Goal: Information Seeking & Learning: Learn about a topic

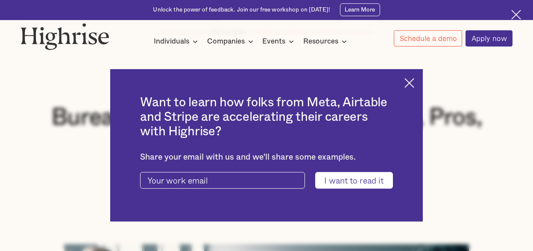
scroll to position [133, 0]
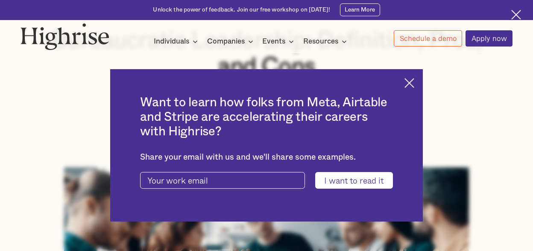
click at [414, 83] on img at bounding box center [410, 83] width 10 height 10
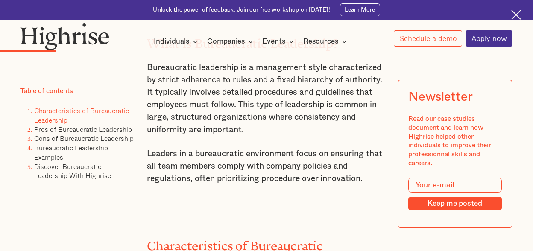
scroll to position [1000, 0]
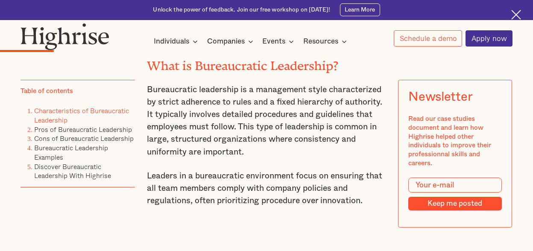
click at [308, 98] on p "Bureaucratic leadership is a management style characterized by strict adherence…" at bounding box center [266, 121] width 239 height 75
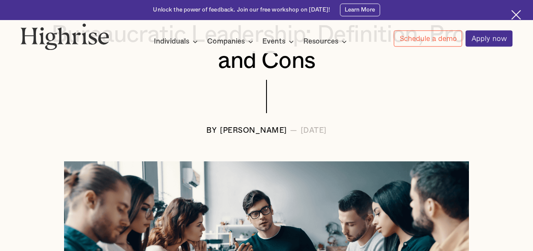
scroll to position [155, 0]
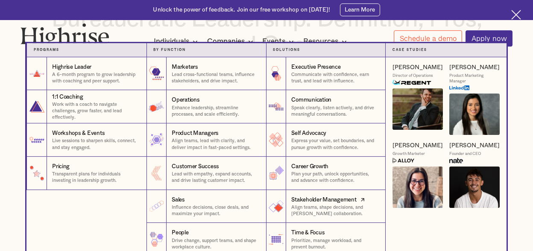
click at [280, 213] on img at bounding box center [276, 206] width 18 height 18
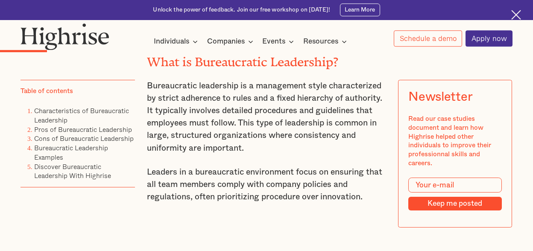
scroll to position [1021, 0]
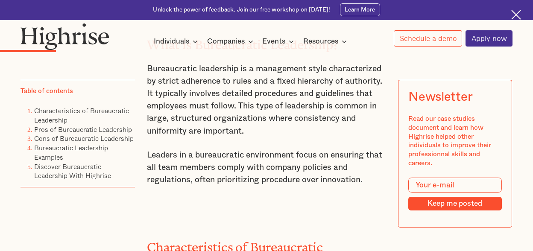
click at [330, 76] on p "Bureaucratic leadership is a management style characterized by strict adherence…" at bounding box center [266, 100] width 239 height 75
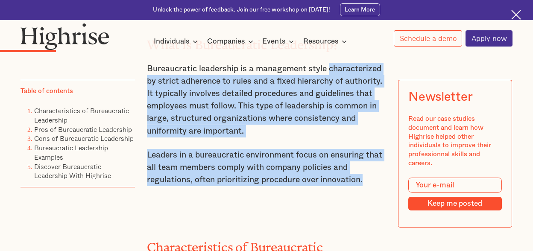
copy div "characterized by strict adherence to rules and a fixed hierarchy of authority. …"
